Goal: Information Seeking & Learning: Learn about a topic

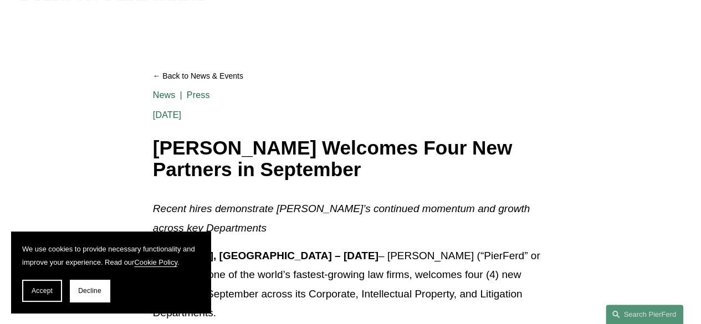
scroll to position [141, 0]
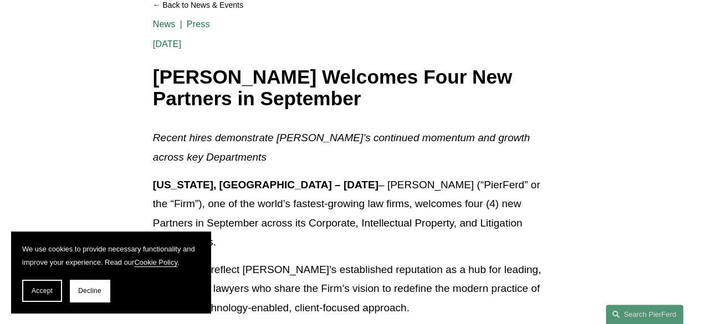
click at [47, 291] on span "Accept" at bounding box center [42, 291] width 21 height 8
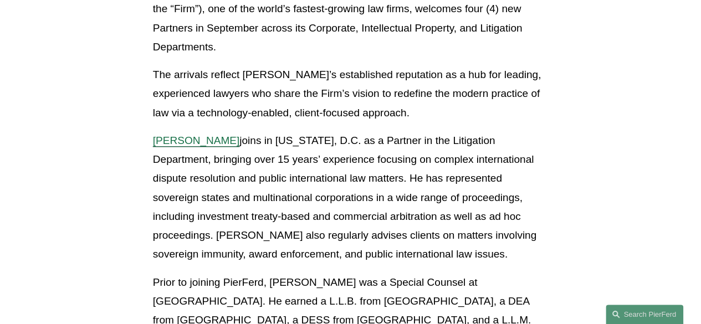
scroll to position [338, 0]
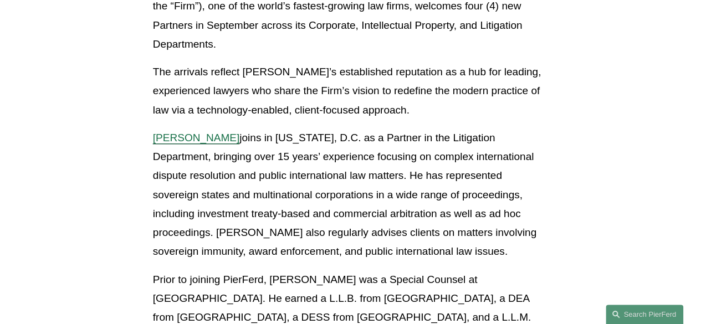
click at [232, 162] on p "Kamel Aitelaj joins in Washington, D.C. as a Partner in the Litigation Departme…" at bounding box center [350, 195] width 395 height 133
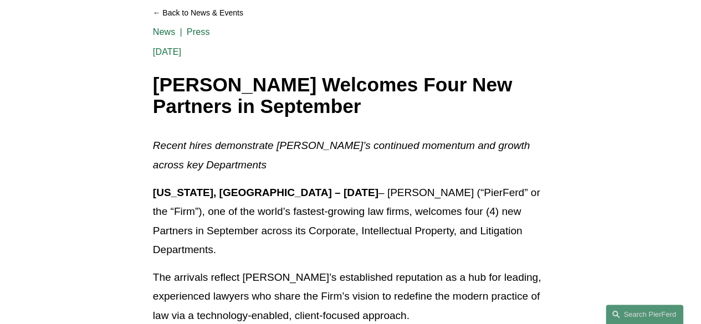
scroll to position [131, 0]
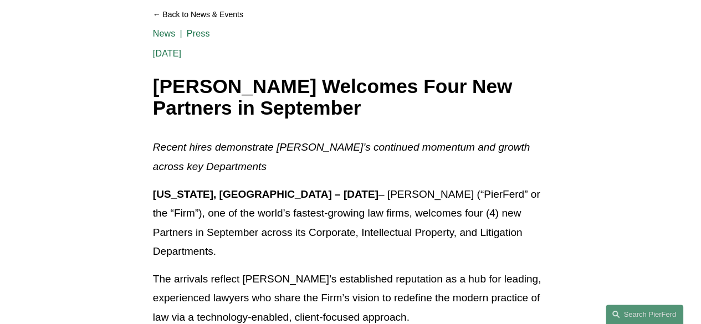
drag, startPoint x: 318, startPoint y: 197, endPoint x: 156, endPoint y: 89, distance: 194.7
copy div "Pierson Ferdinand Welcomes Four New Partners in September News Press Oct 2 Writ…"
click at [270, 217] on p "New York, NY – October 2, 2025 – Pierson Ferdinand LLP (“PierFerd” or the “Firm…" at bounding box center [350, 223] width 395 height 76
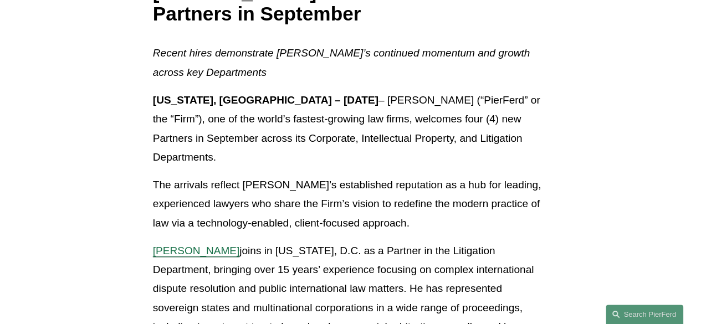
scroll to position [195, 0]
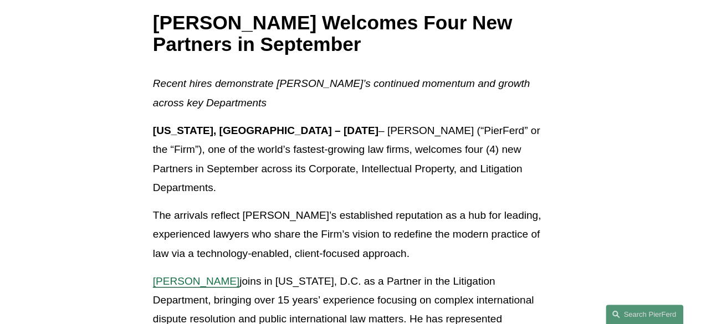
drag, startPoint x: 312, startPoint y: 240, endPoint x: 144, endPoint y: 132, distance: 200.1
copy div "New York, NY – October 2, 2025 – Pierson Ferdinand LLP (“PierFerd” or the “Firm…"
click at [328, 158] on p "New York, NY – October 2, 2025 – Pierson Ferdinand LLP (“PierFerd” or the “Firm…" at bounding box center [350, 159] width 395 height 76
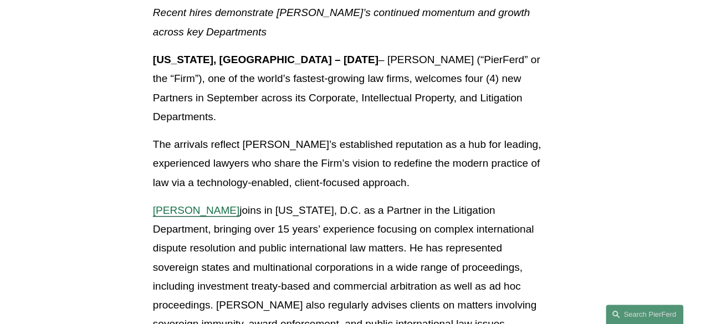
scroll to position [270, 0]
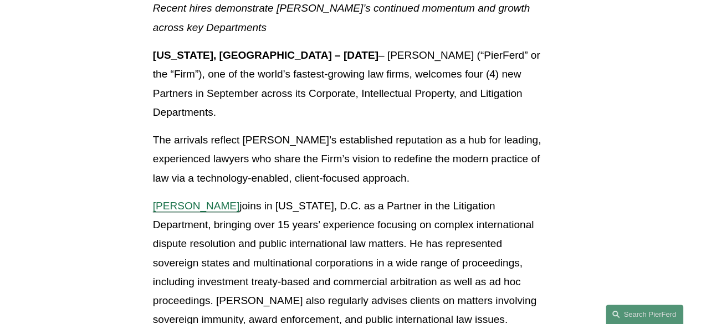
click at [335, 139] on p "The arrivals reflect PierFerd’s established reputation as a hub for leading, ex…" at bounding box center [350, 159] width 395 height 57
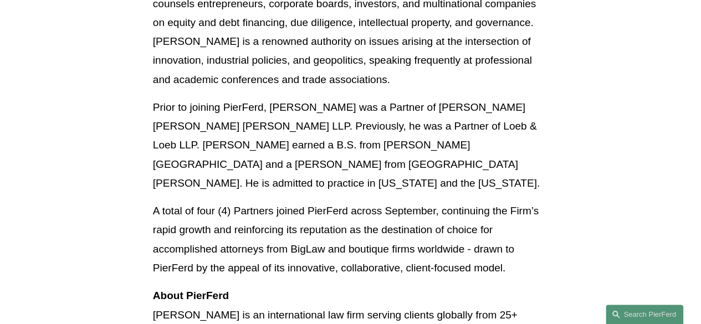
scroll to position [1362, 0]
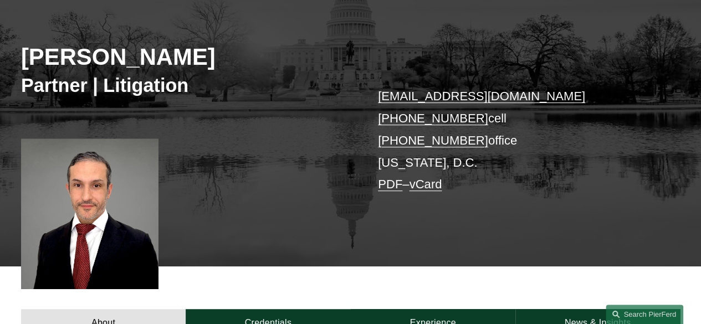
scroll to position [152, 0]
